Goal: Navigation & Orientation: Find specific page/section

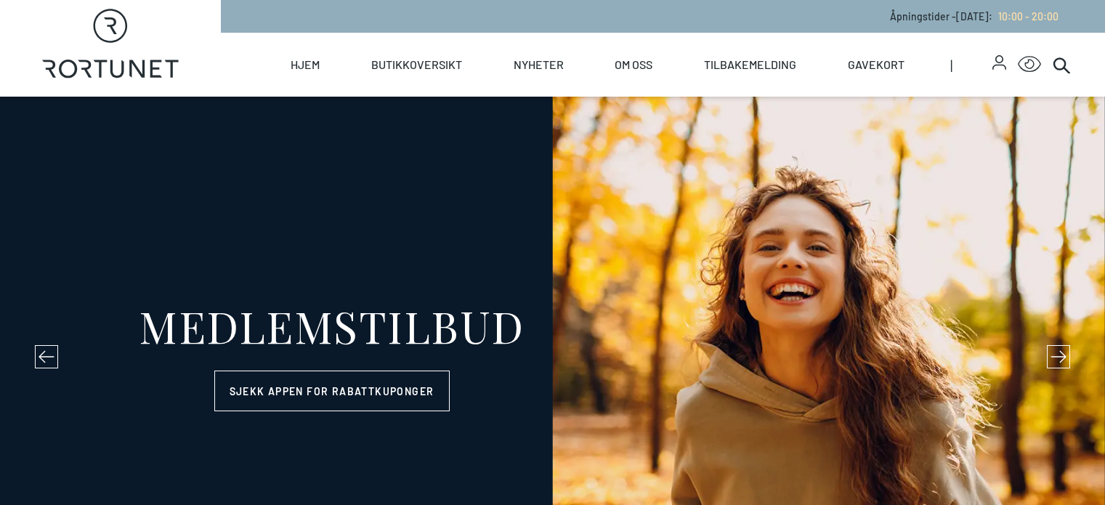
select select "NO"
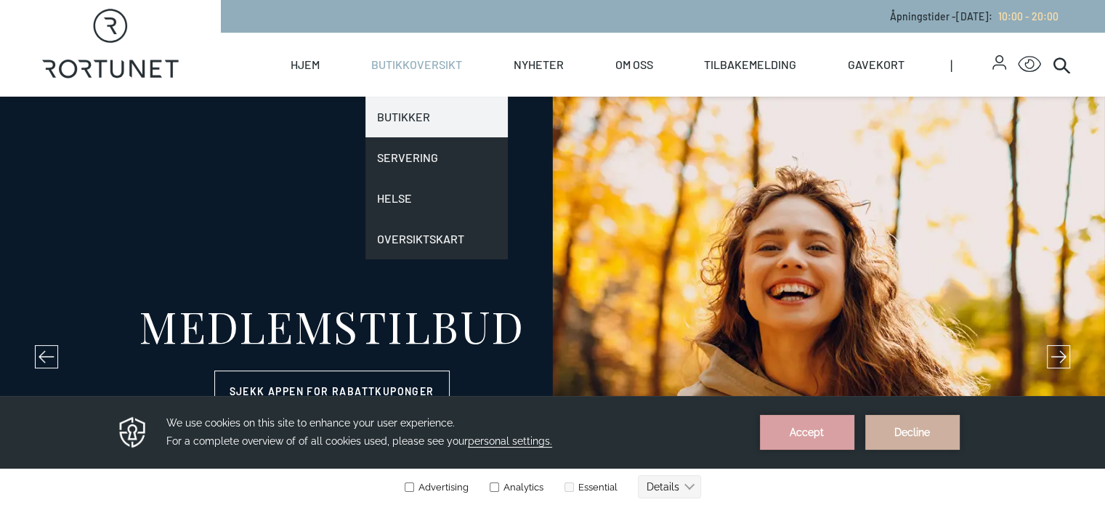
click at [461, 116] on link "Butikker" at bounding box center [437, 117] width 142 height 41
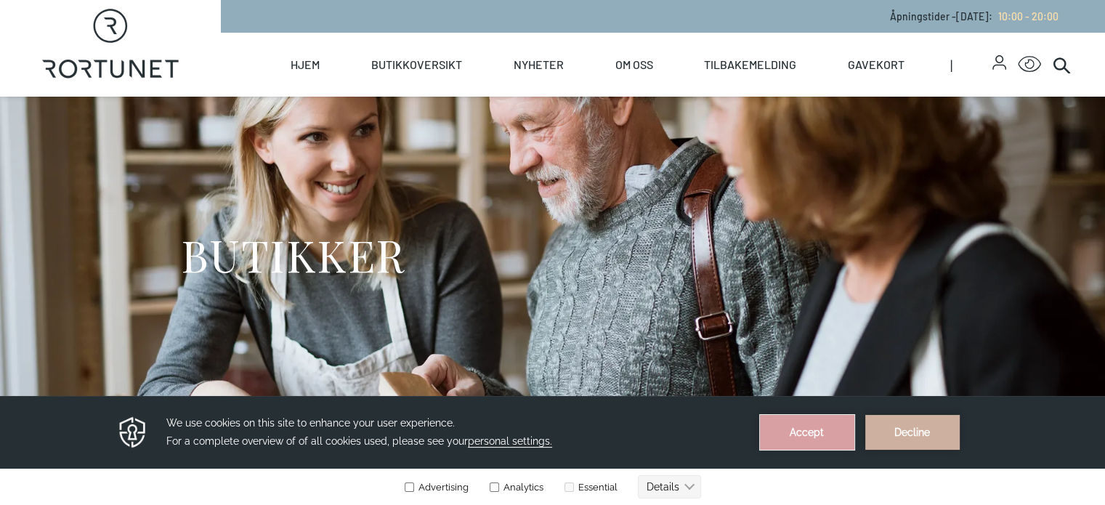
click at [817, 440] on button "Accept" at bounding box center [807, 432] width 94 height 35
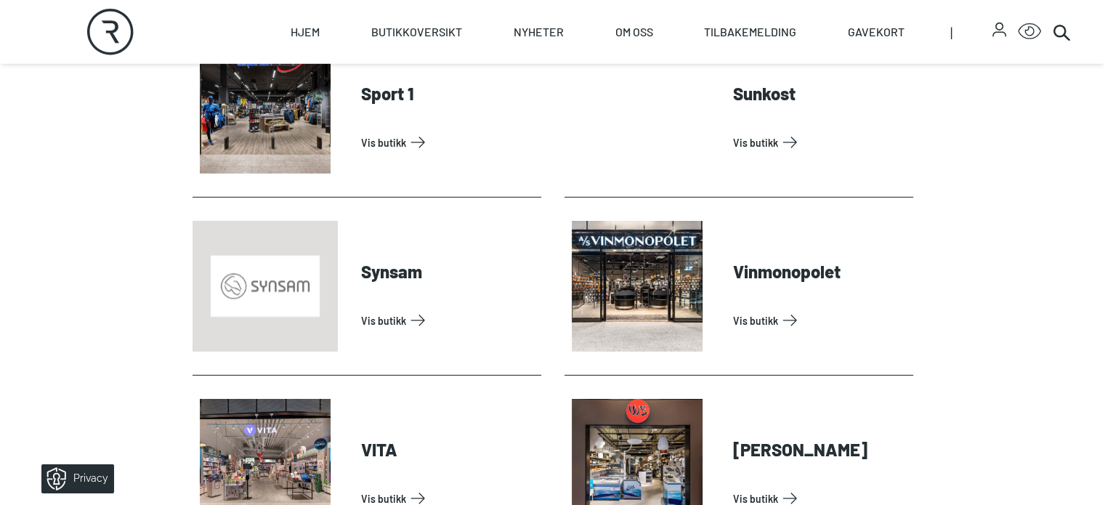
scroll to position [4418, 0]
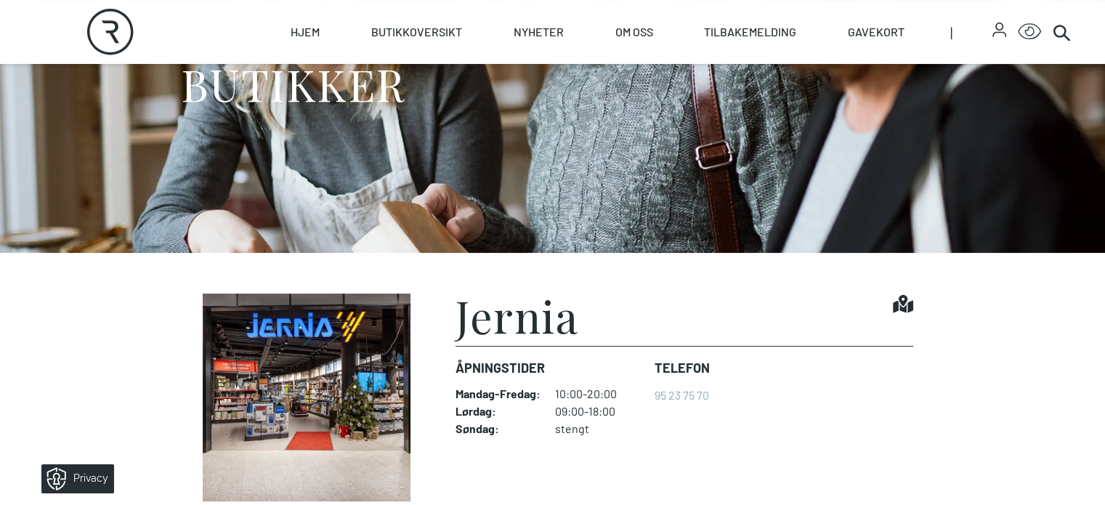
scroll to position [436, 0]
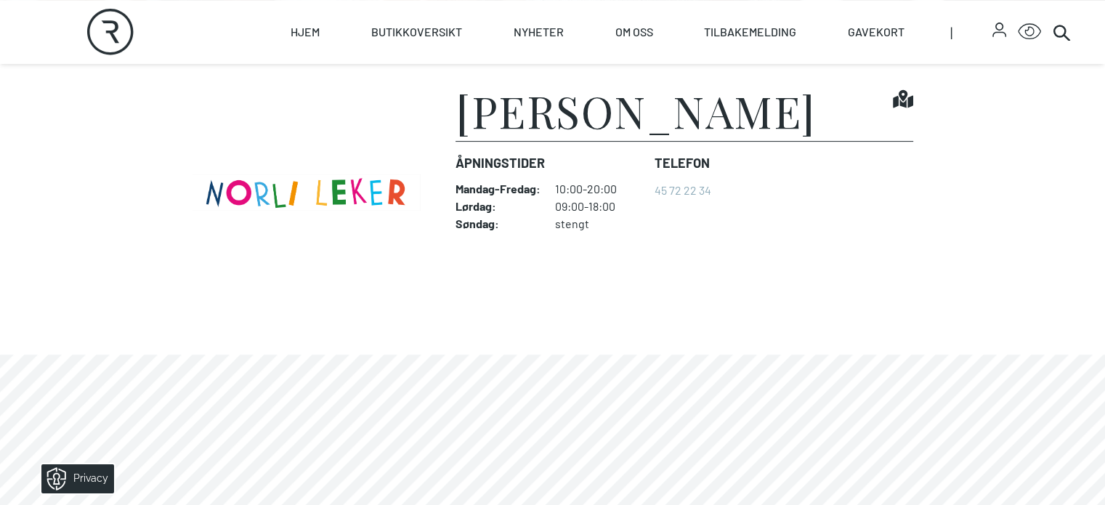
scroll to position [494, 0]
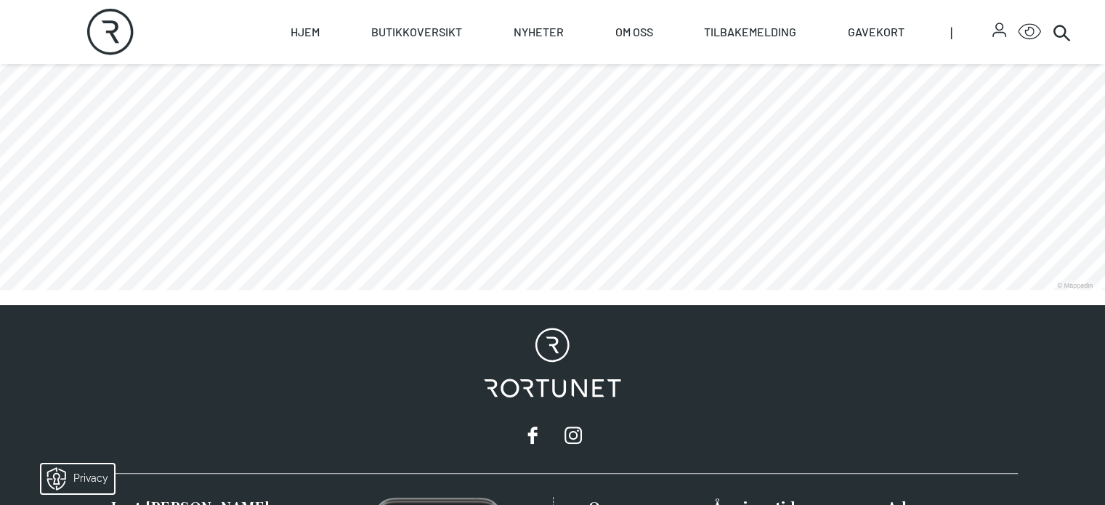
scroll to position [901, 0]
